Goal: Find specific page/section: Find specific page/section

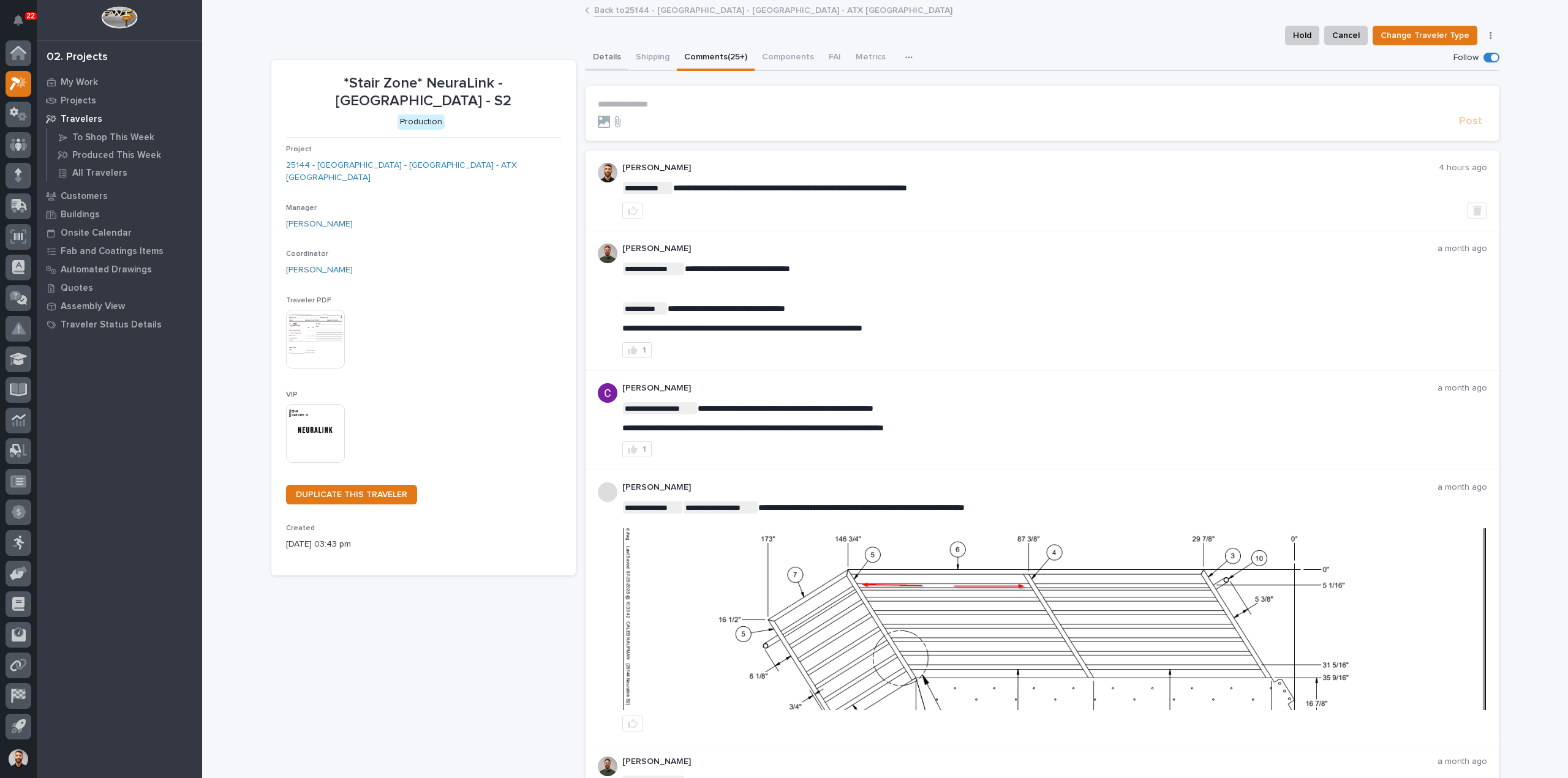
click at [595, 56] on button "Details" at bounding box center [607, 58] width 42 height 25
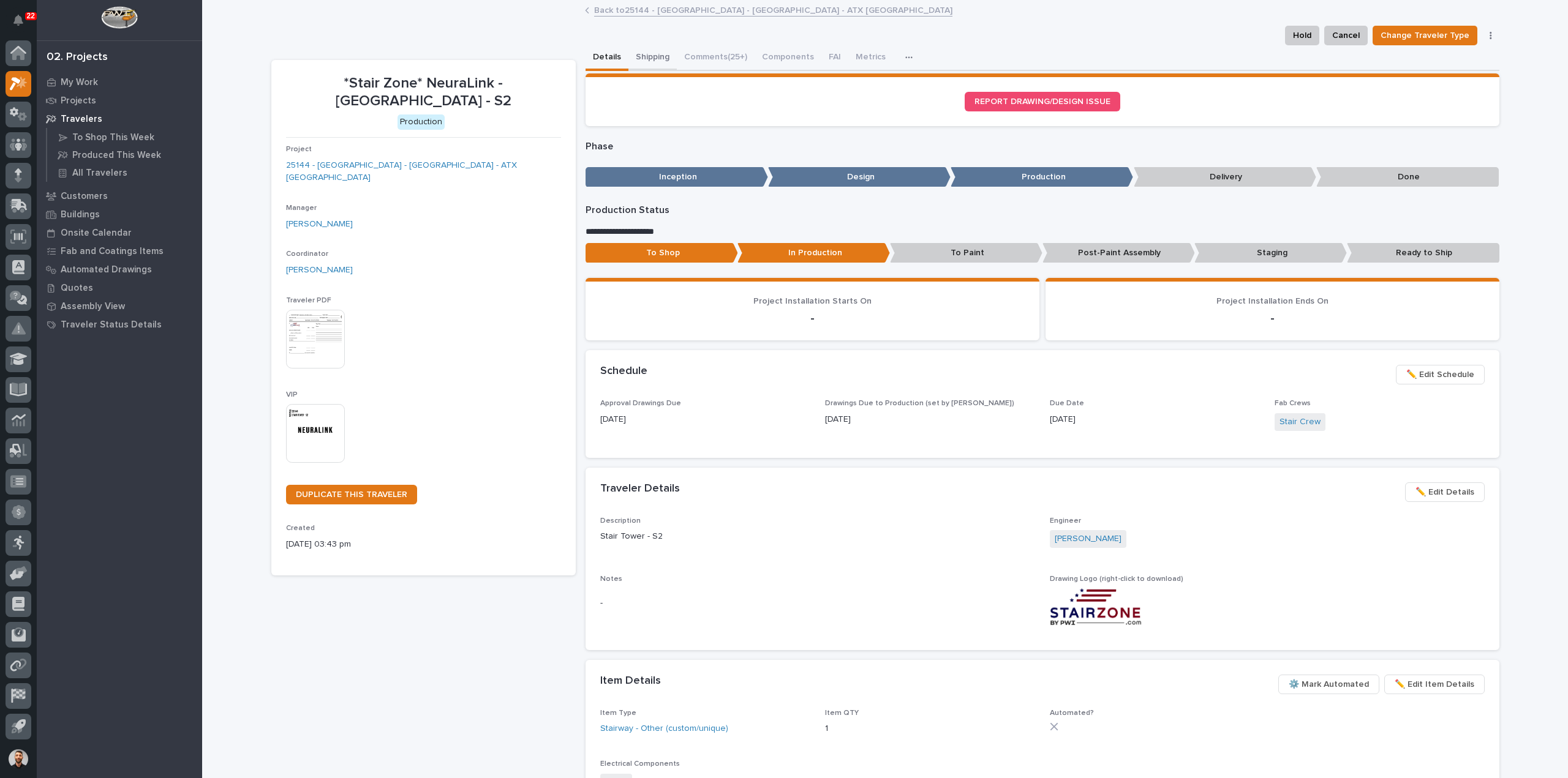
click at [643, 56] on button "Shipping" at bounding box center [652, 58] width 48 height 25
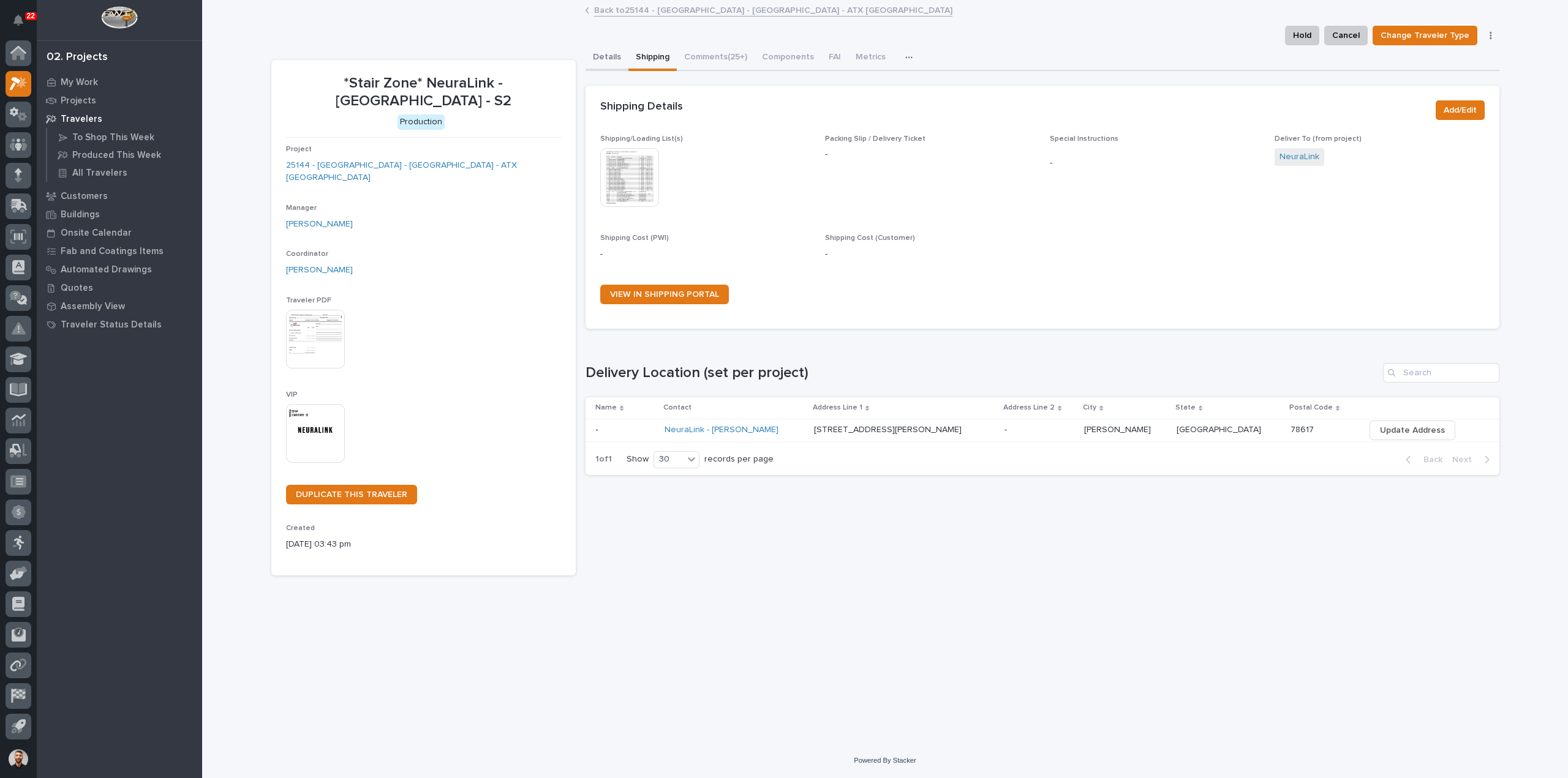
click at [608, 54] on button "Details" at bounding box center [607, 58] width 42 height 25
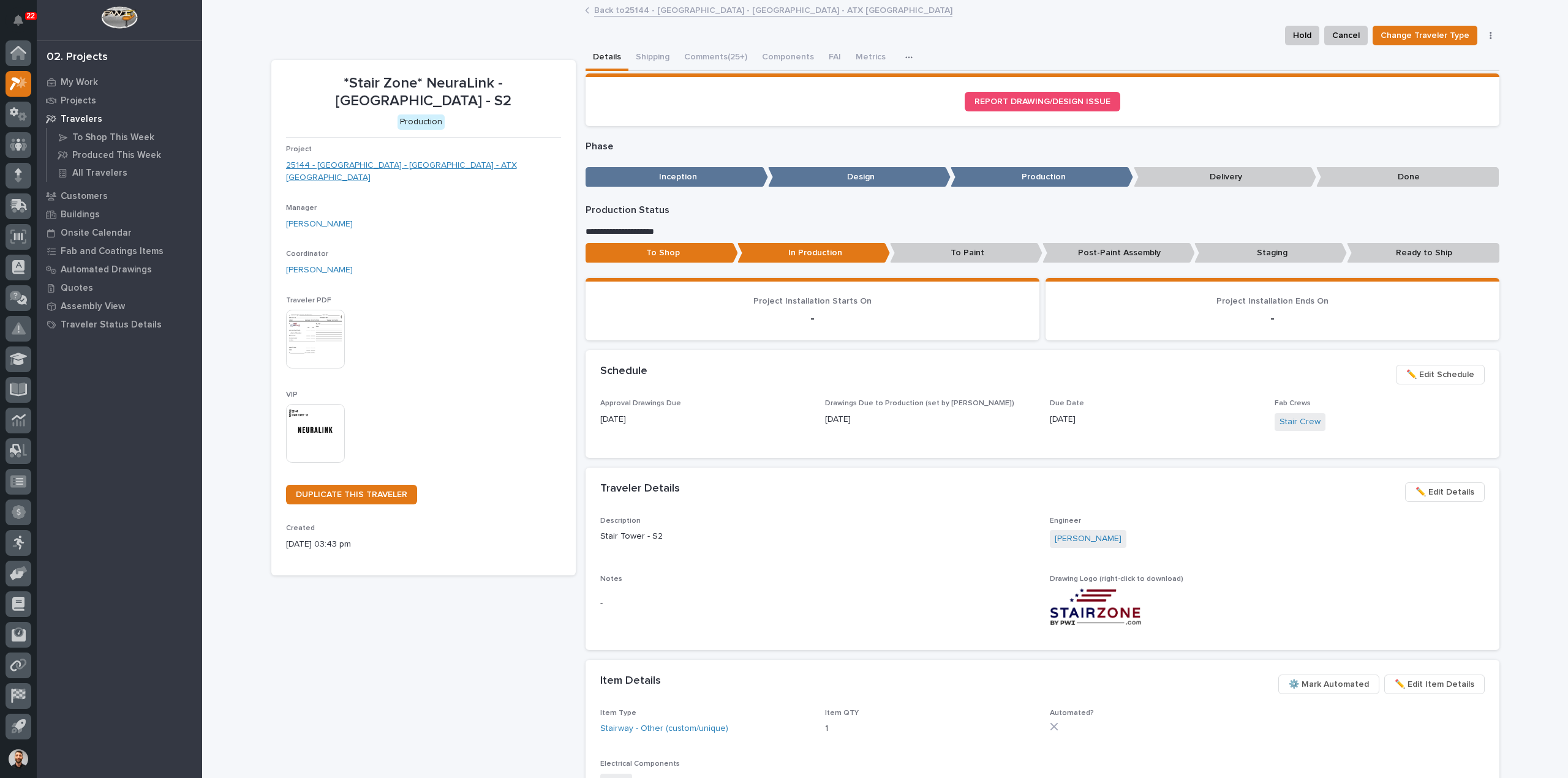
click at [410, 159] on link "25144 - [GEOGRAPHIC_DATA] - [GEOGRAPHIC_DATA] - ATX [GEOGRAPHIC_DATA]" at bounding box center [423, 172] width 275 height 25
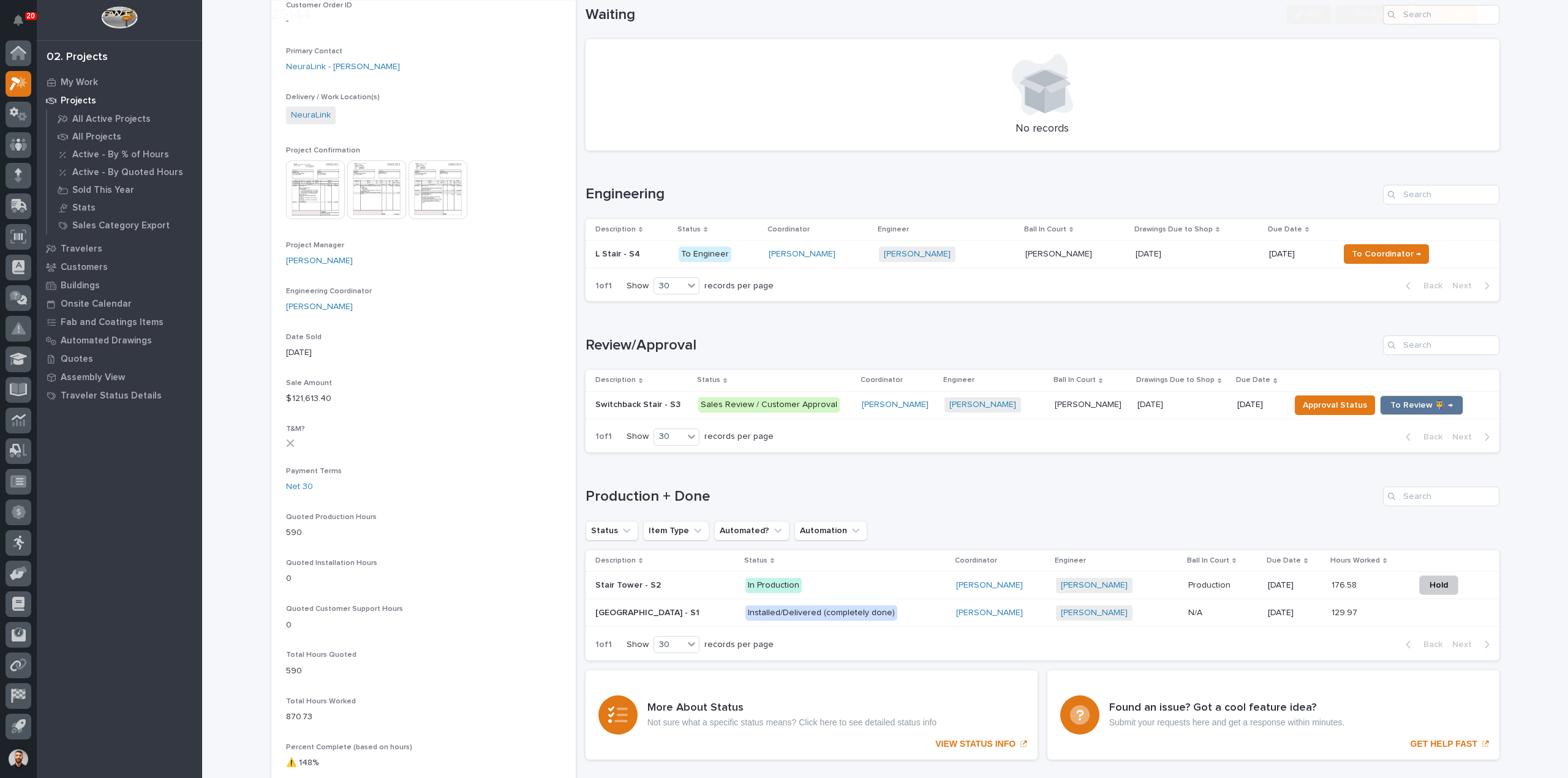
scroll to position [367, 0]
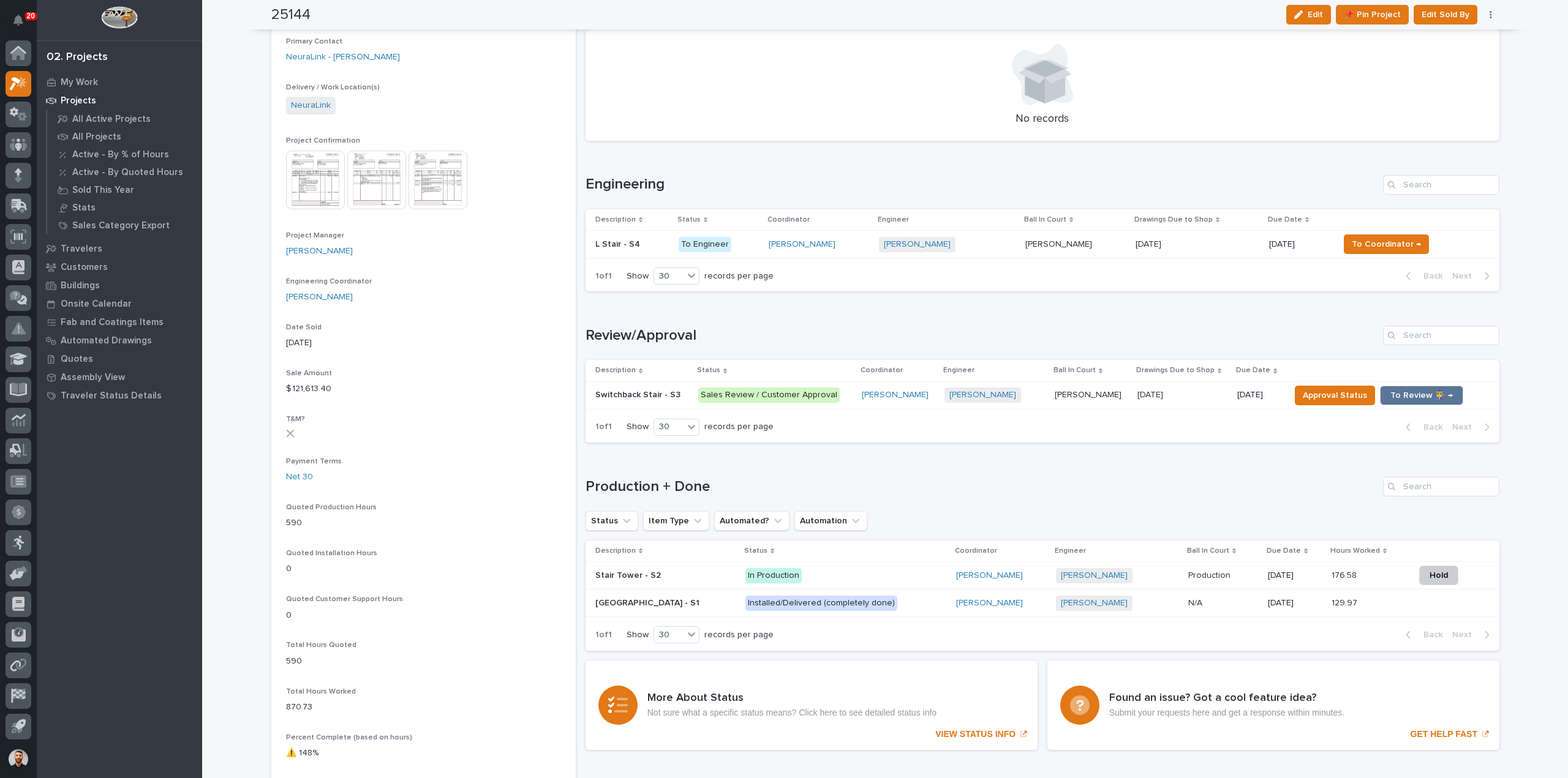
drag, startPoint x: 886, startPoint y: 257, endPoint x: 842, endPoint y: 329, distance: 84.4
click at [842, 329] on h1 "Review/Approval" at bounding box center [982, 335] width 792 height 18
click at [858, 242] on div "[PERSON_NAME]" at bounding box center [818, 245] width 100 height 10
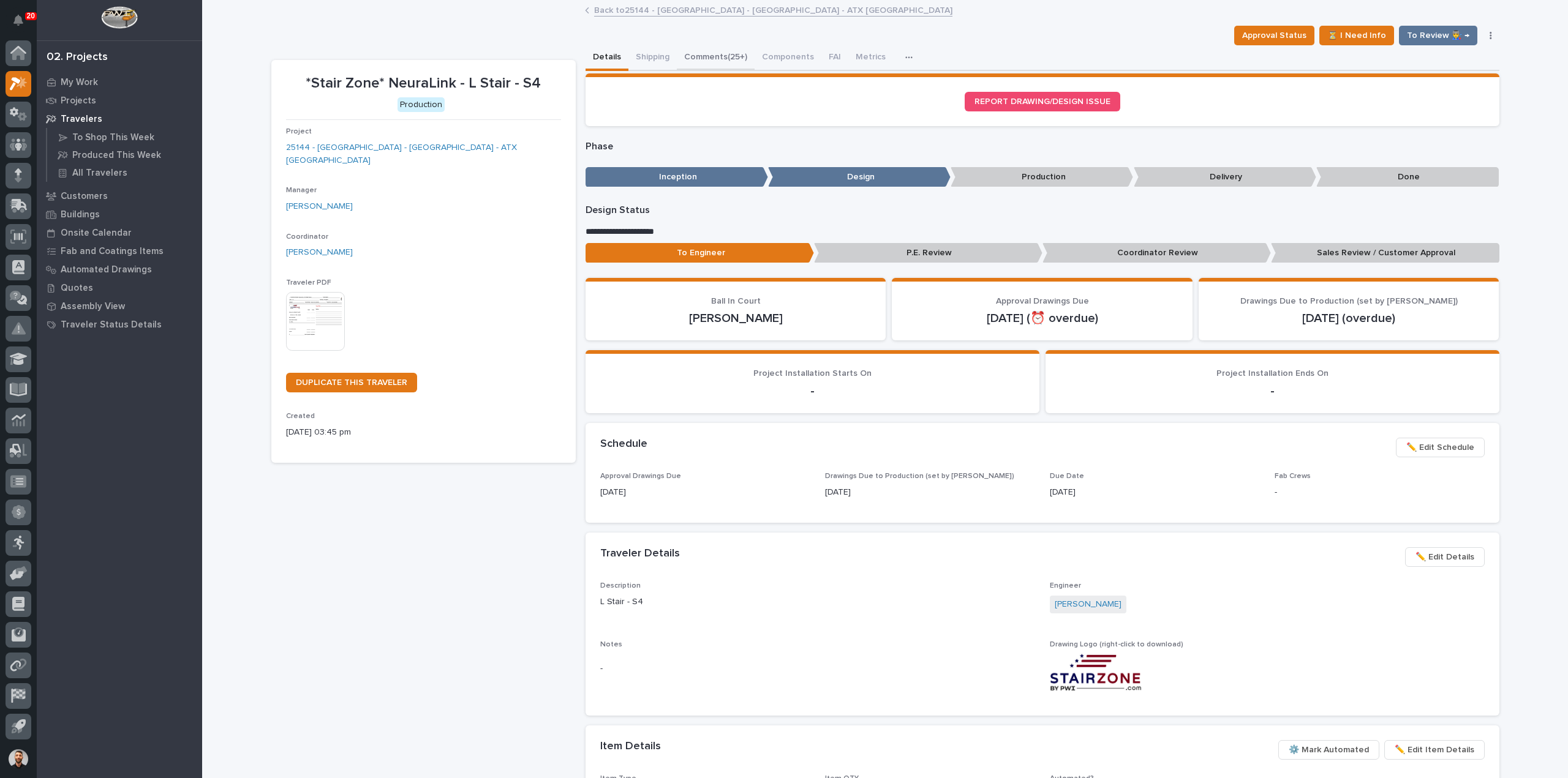
click at [720, 59] on button "Comments (25+)" at bounding box center [716, 58] width 78 height 25
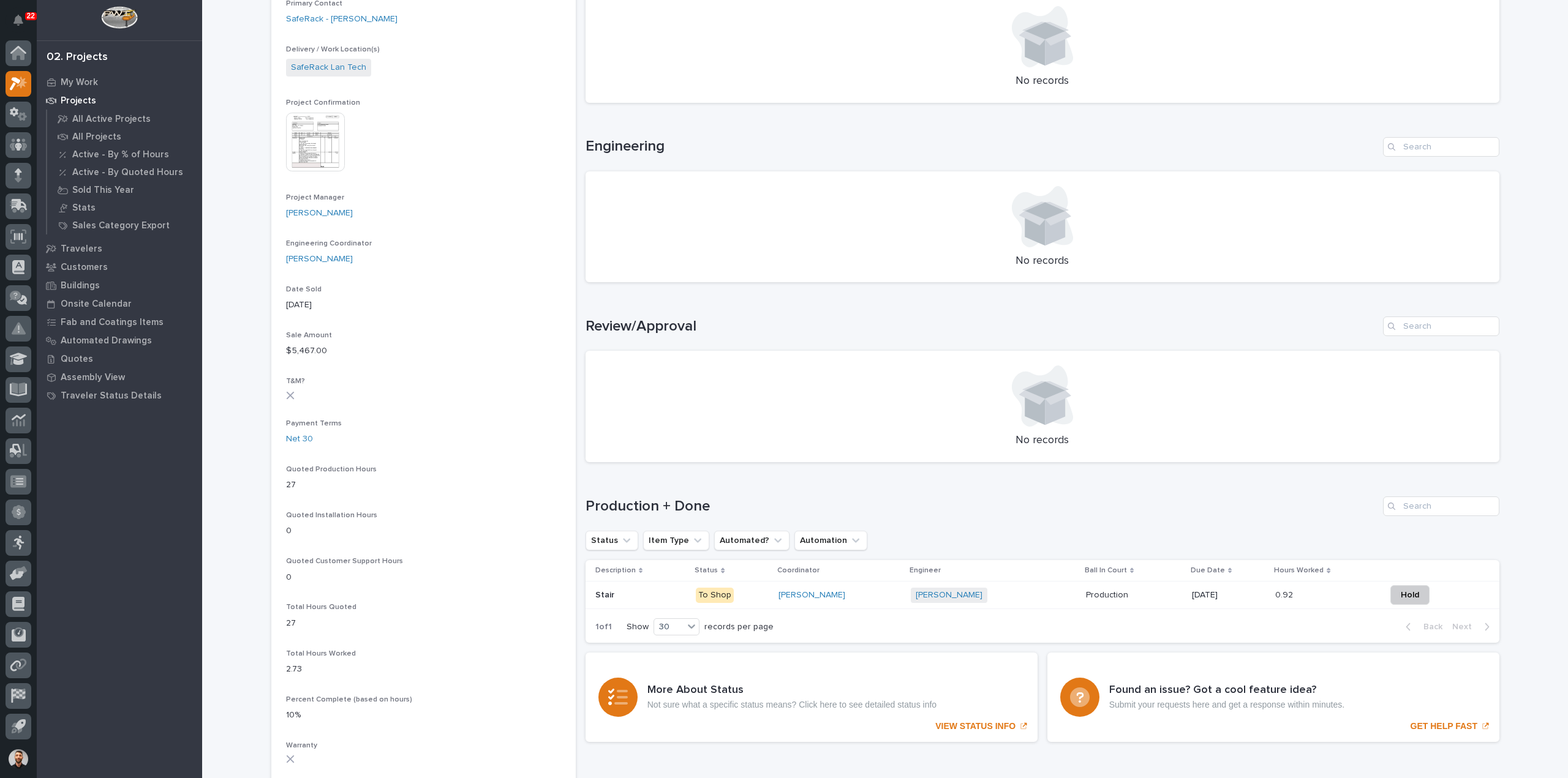
scroll to position [880, 0]
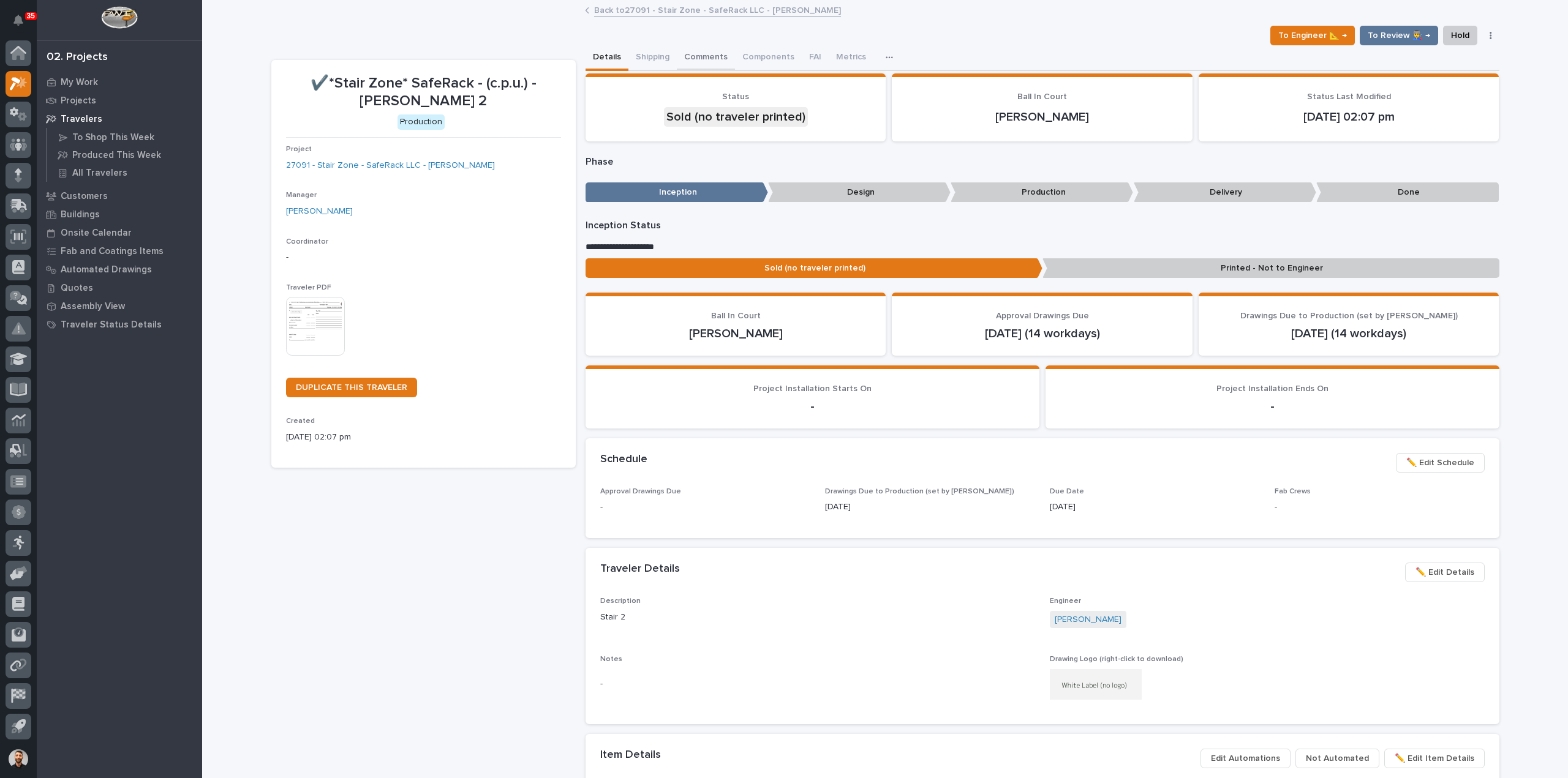
click at [710, 52] on button "Comments" at bounding box center [705, 58] width 58 height 25
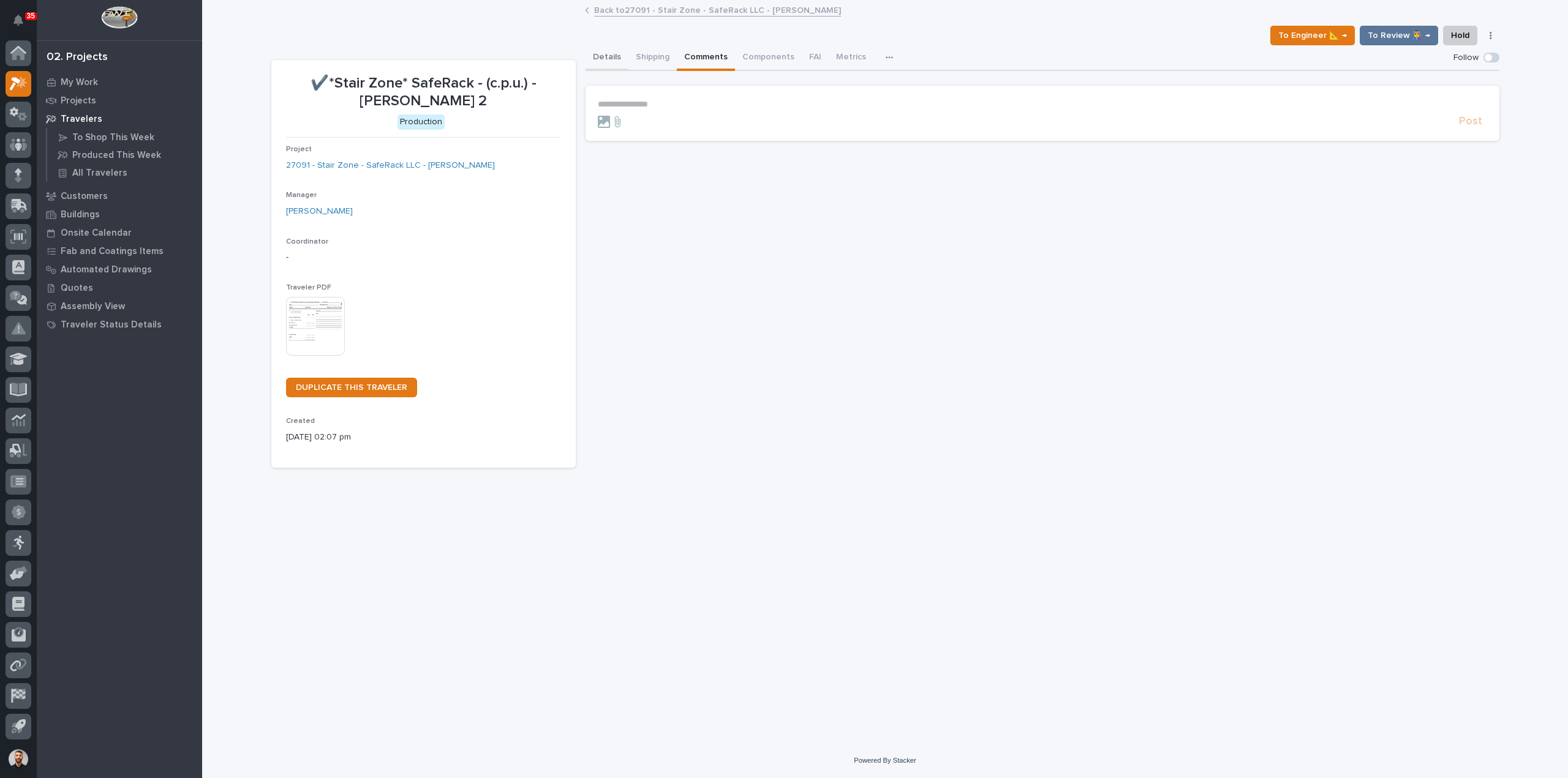
click at [619, 59] on button "Details" at bounding box center [607, 58] width 42 height 25
